Goal: Use online tool/utility: Use online tool/utility

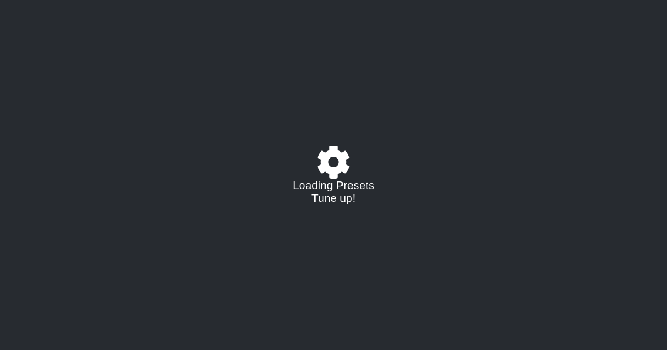
select select "/023927597434"
select select "Eb"
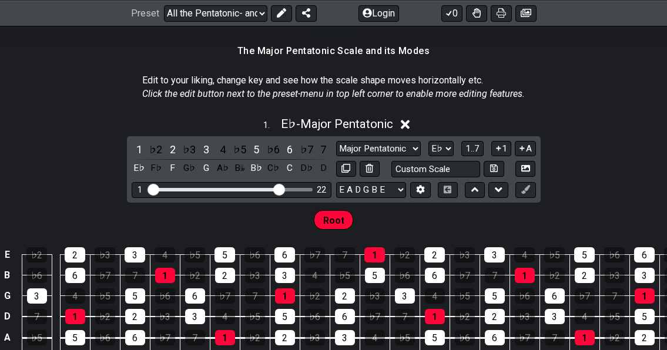
scroll to position [254, 0]
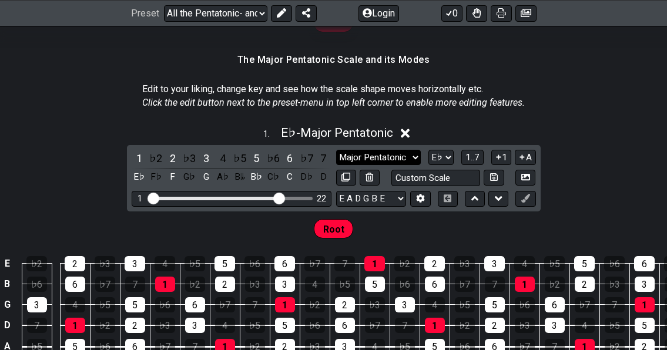
select select "Minor Pentatonic"
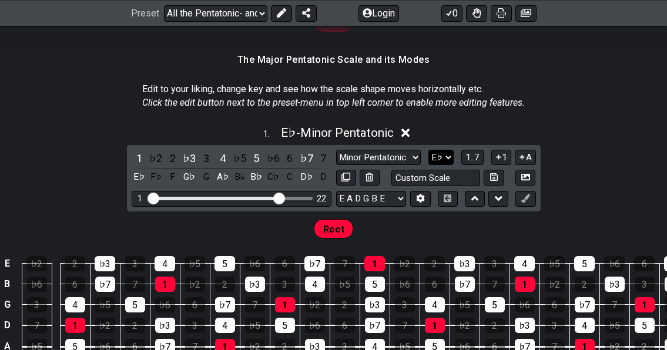
select select "A"
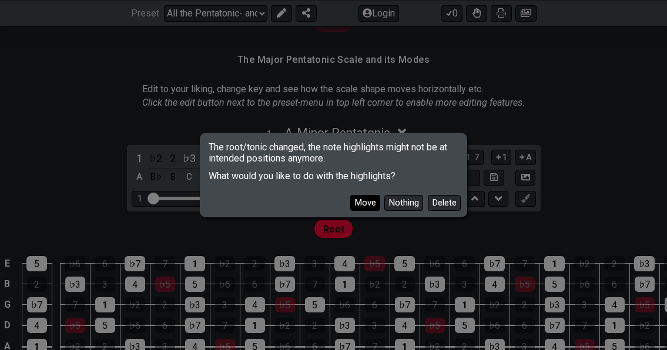
click at [367, 204] on button "Move" at bounding box center [365, 203] width 30 height 16
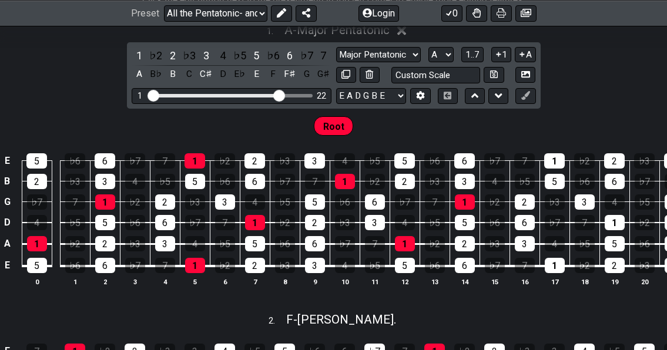
scroll to position [360, 0]
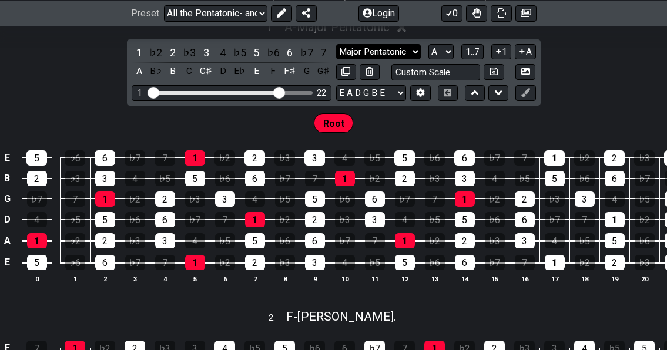
select select "Major Pentatonic"
select select "C"
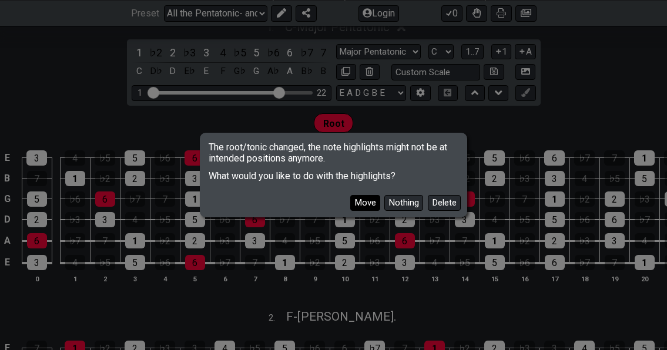
click at [368, 202] on button "Move" at bounding box center [365, 203] width 30 height 16
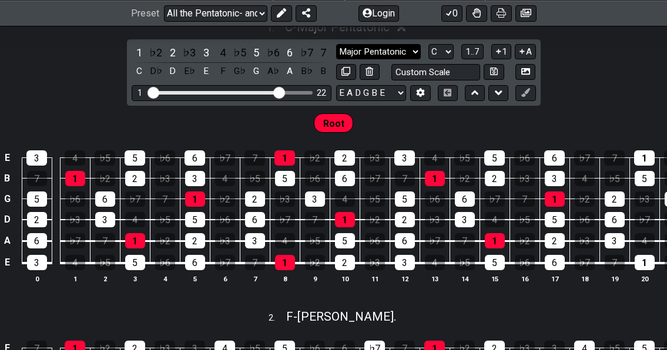
select select "Major / [PERSON_NAME]"
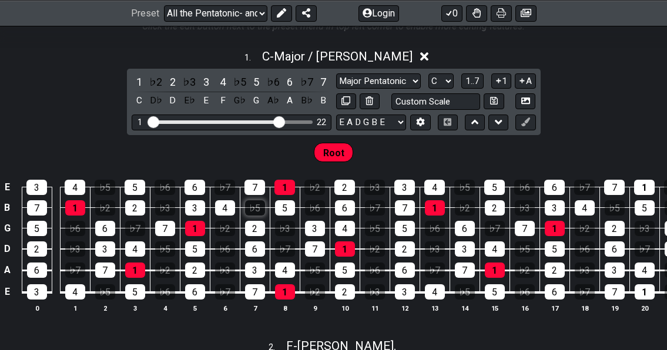
scroll to position [328, 0]
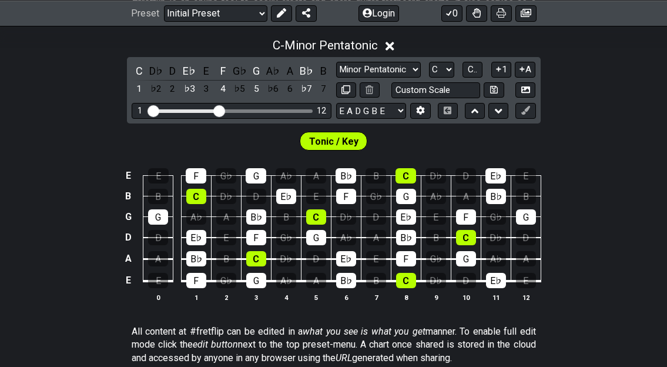
scroll to position [287, 0]
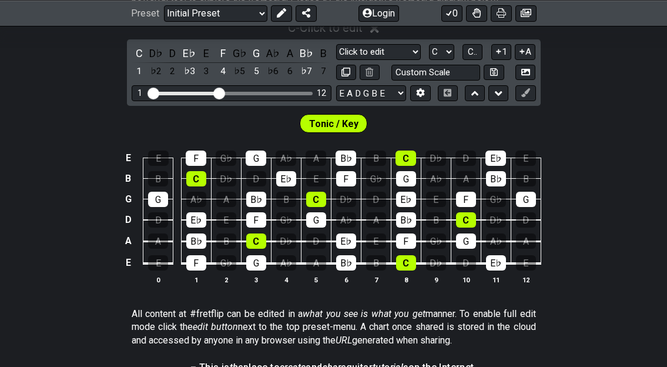
click at [206, 122] on div "Tonic / Key" at bounding box center [333, 120] width 667 height 29
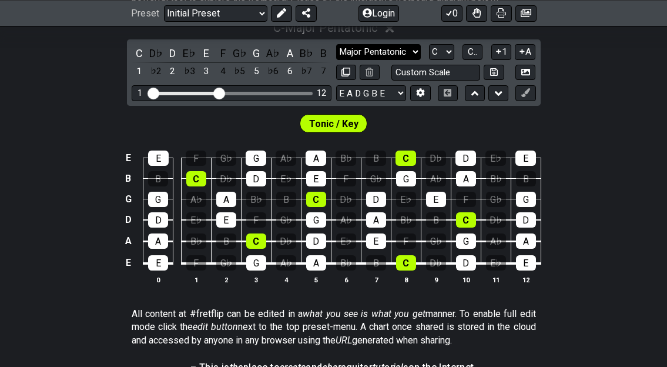
select select "Minor Pentatonic"
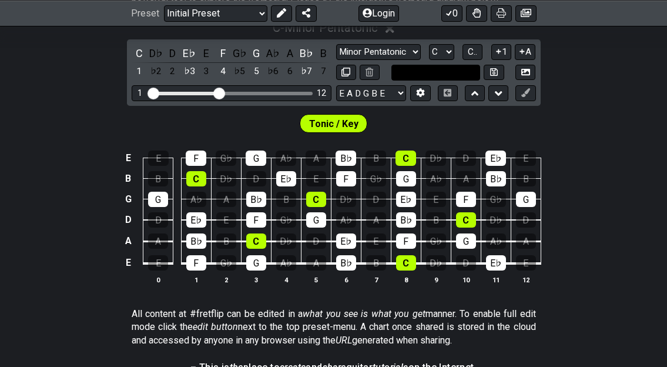
click at [435, 74] on input "text" at bounding box center [435, 73] width 89 height 16
type input "Custom Scale"
click at [396, 126] on div "Tonic / Key" at bounding box center [333, 120] width 667 height 29
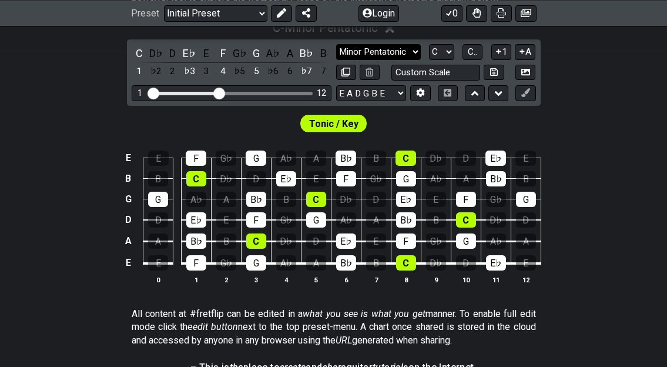
select select "Minor Blues"
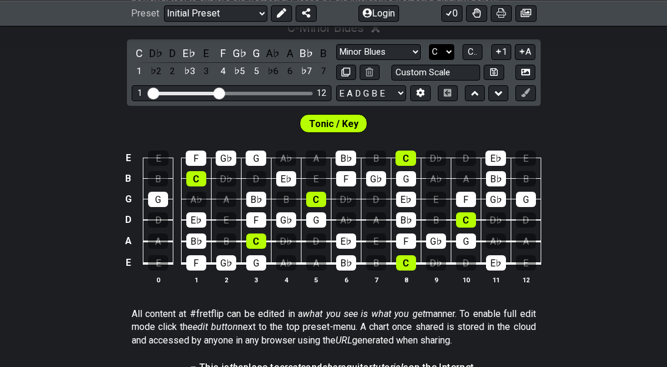
select select "A"
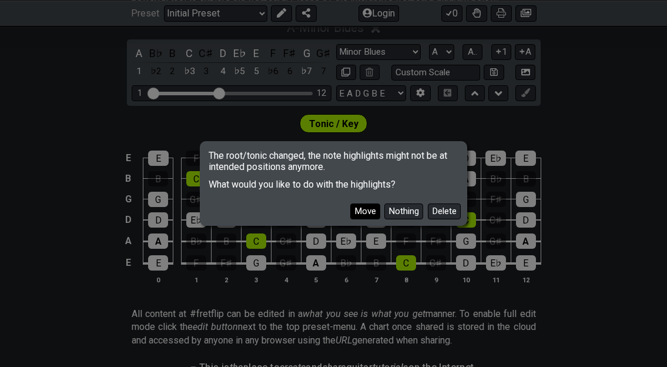
click at [367, 209] on button "Move" at bounding box center [365, 211] width 30 height 16
